Goal: Task Accomplishment & Management: Use online tool/utility

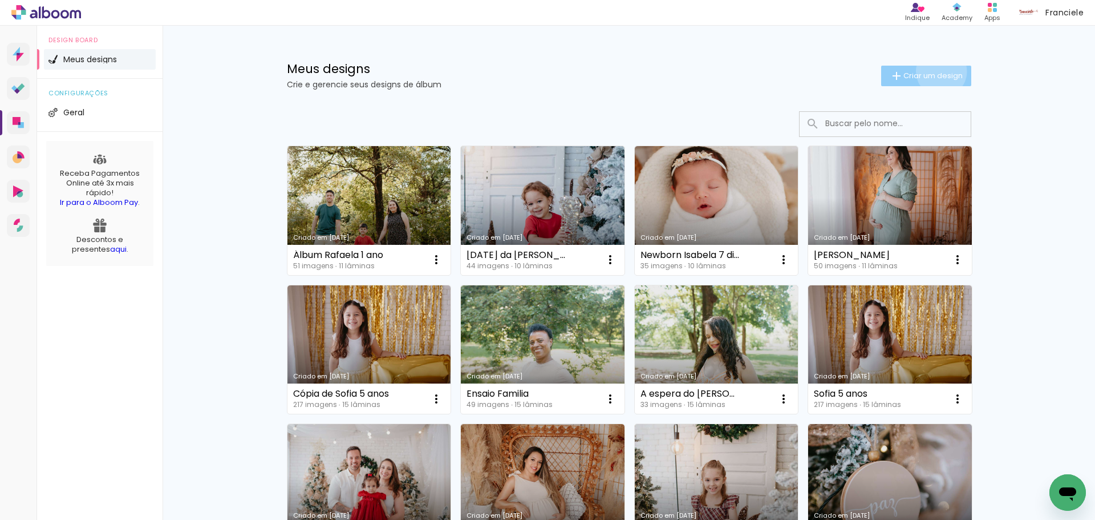
click at [935, 72] on span "Criar um design" at bounding box center [933, 75] width 59 height 7
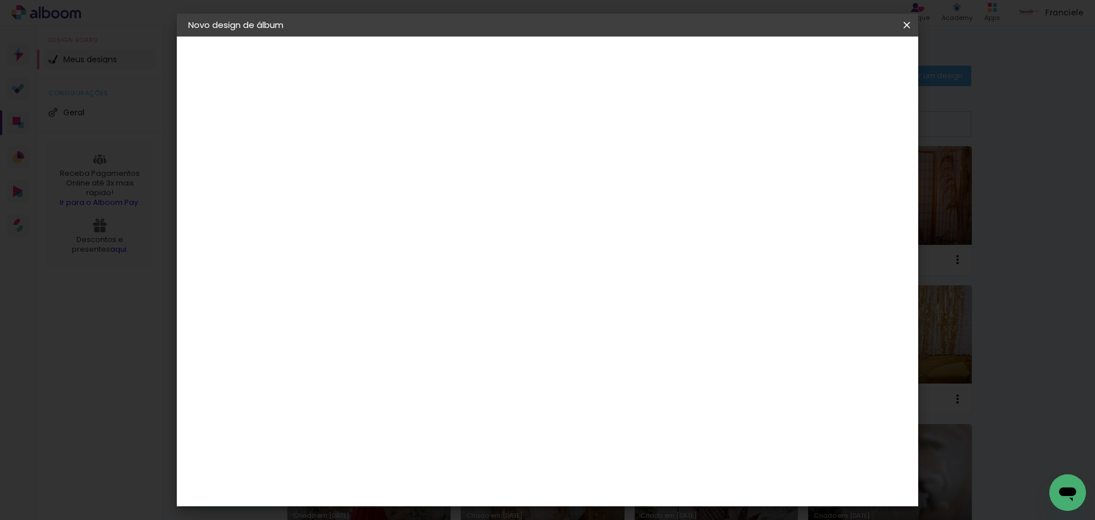
click at [375, 156] on input at bounding box center [375, 153] width 0 height 18
type input "álbum Marina 11 dias"
type paper-input "álbum Marina 11 dias"
click at [0, 0] on slot "Avançar" at bounding box center [0, 0] width 0 height 0
click at [402, 220] on input at bounding box center [403, 217] width 115 height 14
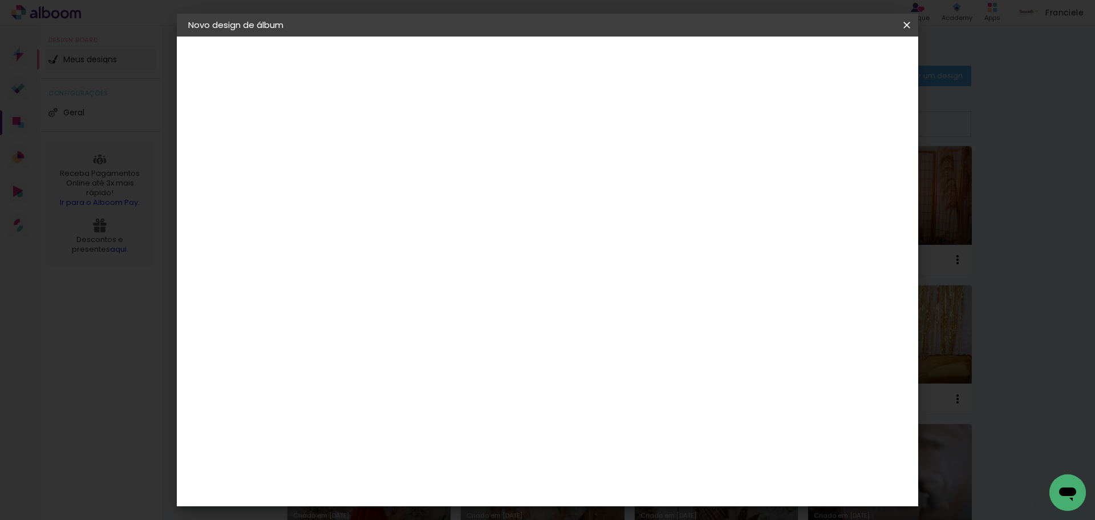
type input "clan"
type paper-input "clan"
click at [392, 257] on div "Clan Color" at bounding box center [379, 260] width 25 height 18
click at [0, 0] on slot "Avançar" at bounding box center [0, 0] width 0 height 0
click at [494, 406] on span "20 × 20 cm" at bounding box center [473, 417] width 42 height 23
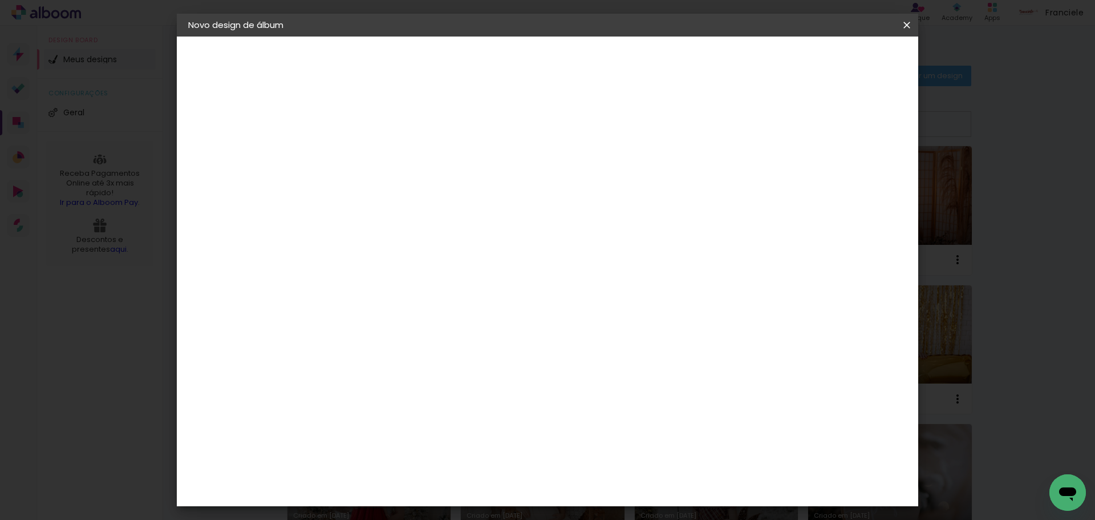
click at [0, 0] on slot "Avançar" at bounding box center [0, 0] width 0 height 0
click at [771, 126] on div at bounding box center [766, 123] width 10 height 10
type paper-checkbox "on"
click at [836, 59] on span "Iniciar design" at bounding box center [810, 60] width 52 height 8
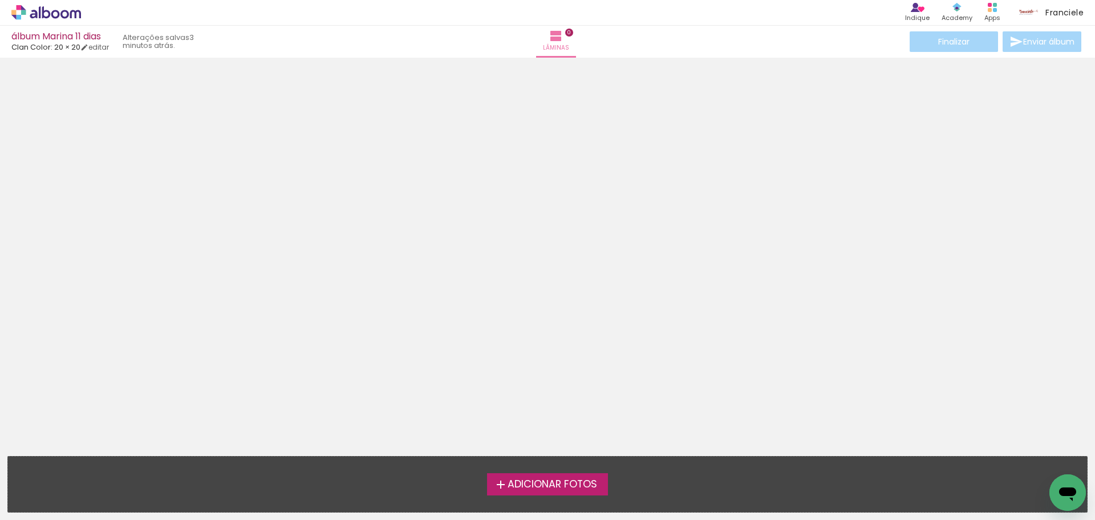
click at [531, 476] on label "Adicionar Fotos" at bounding box center [548, 484] width 122 height 22
click at [0, 0] on input "file" at bounding box center [0, 0] width 0 height 0
